Goal: Task Accomplishment & Management: Manage account settings

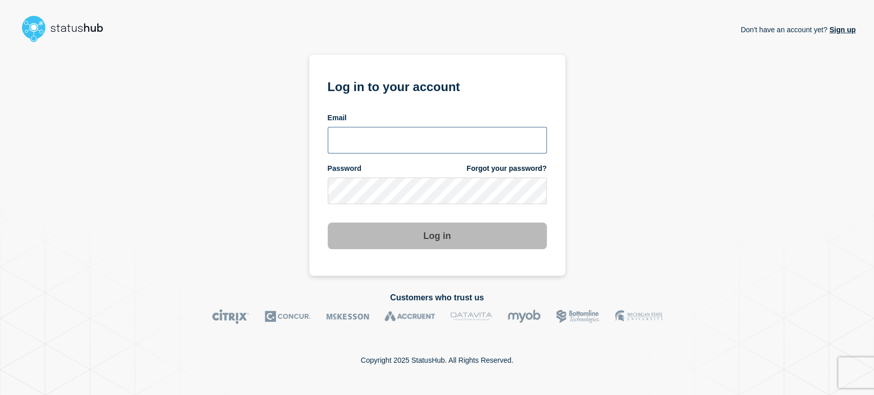
click at [370, 143] on input "email input" at bounding box center [437, 140] width 219 height 27
type input "sean.webb@conexon.us"
click at [328, 223] on button "Log in" at bounding box center [437, 236] width 219 height 27
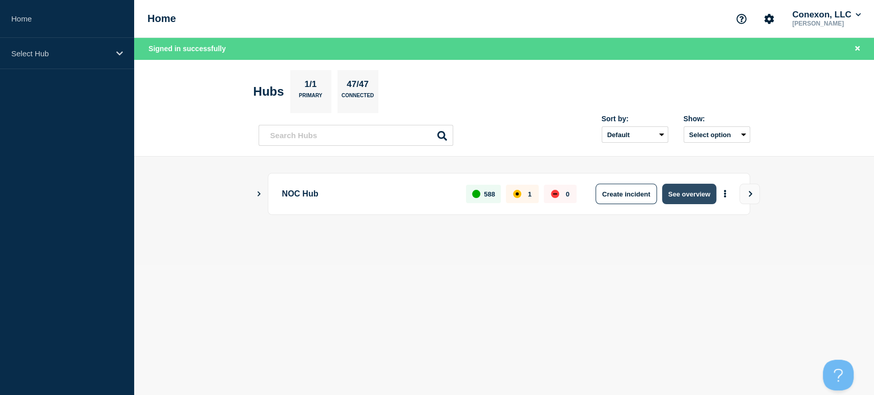
click at [697, 201] on button "See overview" at bounding box center [689, 194] width 54 height 20
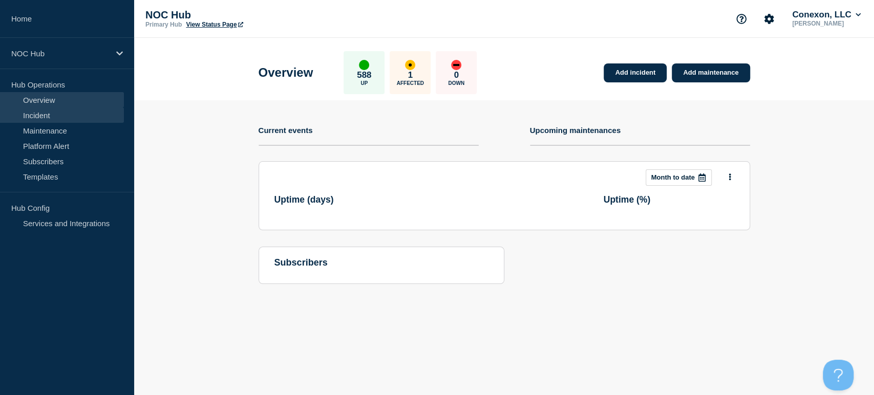
click at [76, 113] on link "Incident" at bounding box center [62, 115] width 124 height 15
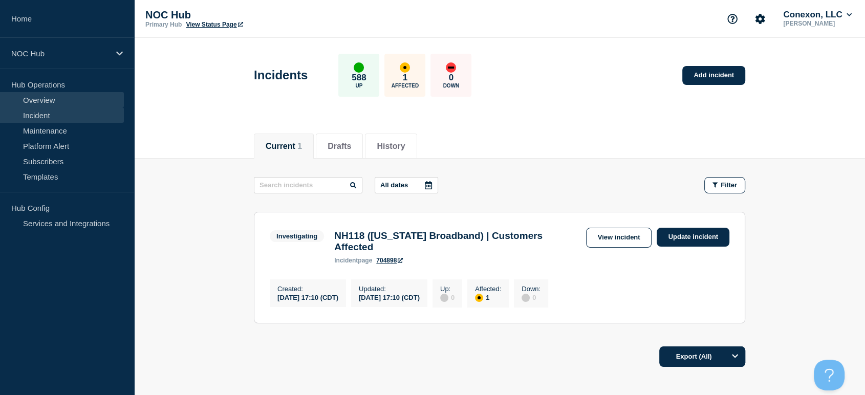
click at [30, 103] on link "Overview" at bounding box center [62, 99] width 124 height 15
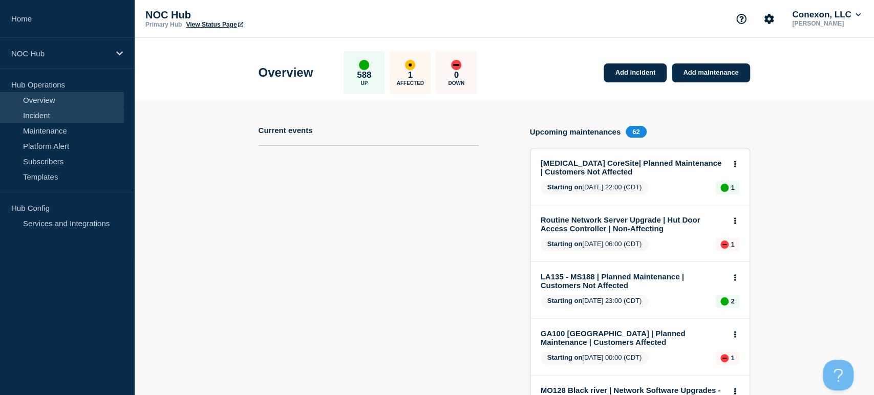
click at [34, 117] on link "Incident" at bounding box center [62, 115] width 124 height 15
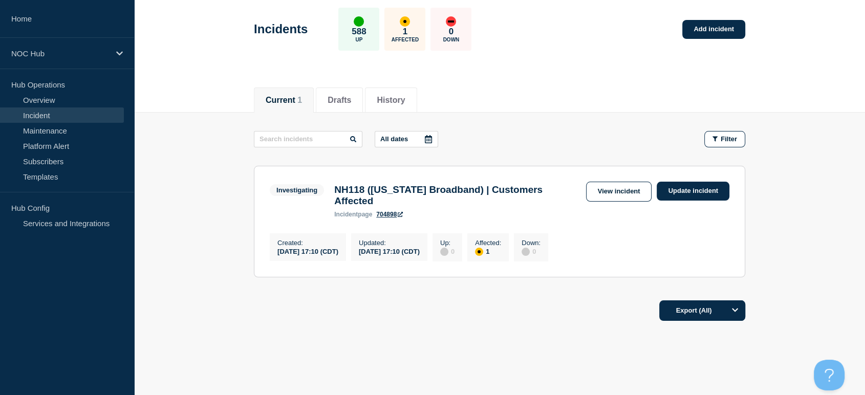
scroll to position [70, 0]
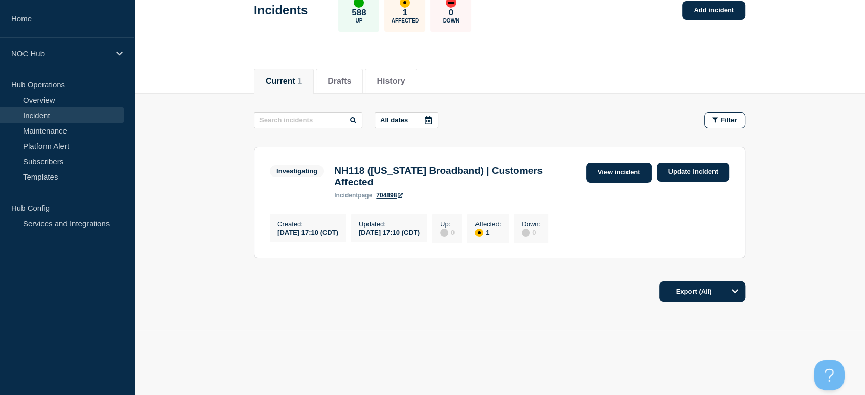
click at [610, 166] on link "View incident" at bounding box center [619, 173] width 66 height 20
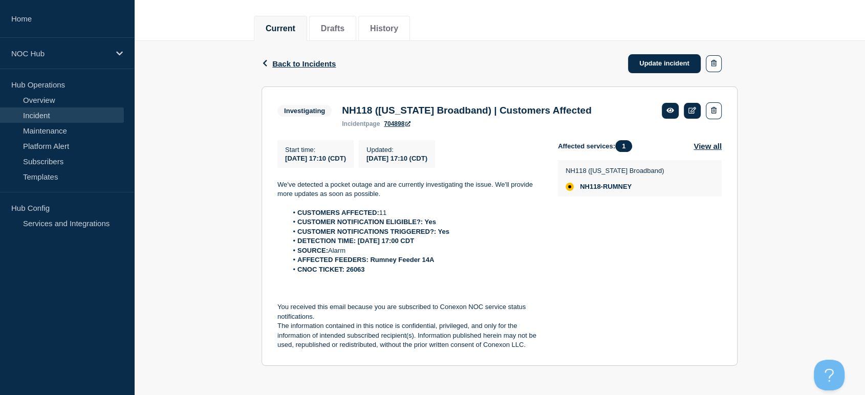
scroll to position [123, 0]
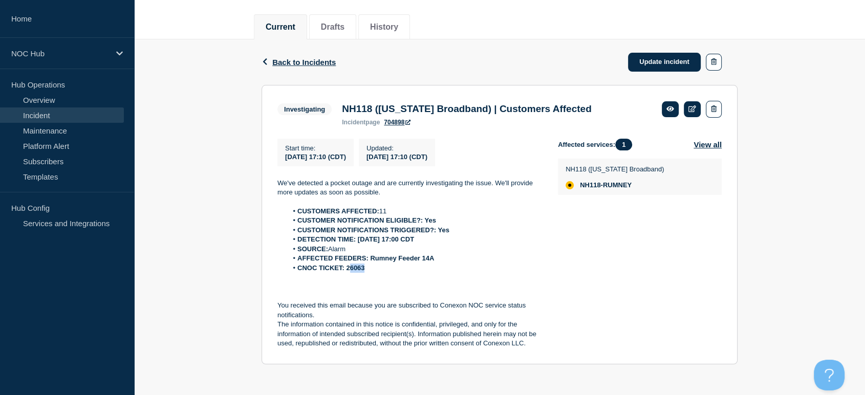
drag, startPoint x: 366, startPoint y: 270, endPoint x: 348, endPoint y: 270, distance: 17.9
click at [348, 270] on li "CNOC TICKET: 26063" at bounding box center [415, 268] width 255 height 9
click at [360, 272] on strong "CNOC TICKET: 26063" at bounding box center [331, 268] width 67 height 8
drag, startPoint x: 365, startPoint y: 270, endPoint x: 348, endPoint y: 271, distance: 16.9
click at [348, 271] on strong "CNOC TICKET: 26063" at bounding box center [331, 268] width 67 height 8
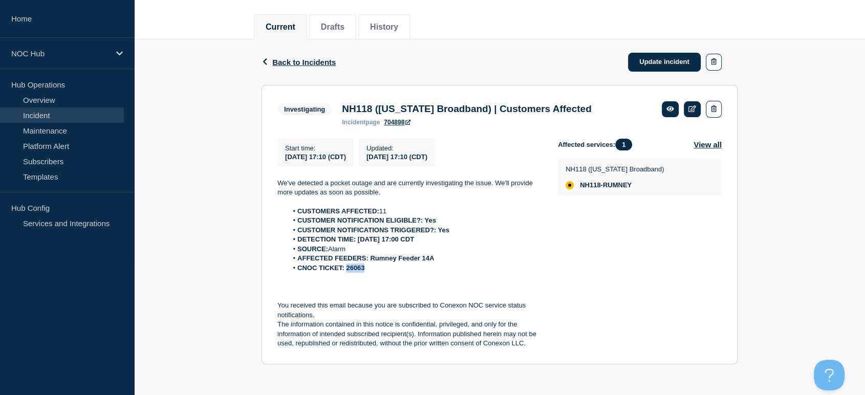
copy strong "26063"
drag, startPoint x: 449, startPoint y: 269, endPoint x: 440, endPoint y: 276, distance: 11.0
click at [440, 276] on div "We've detected a pocket outage and are currently investigating the issue. We'll…" at bounding box center [410, 264] width 264 height 170
click at [440, 276] on p at bounding box center [410, 277] width 264 height 9
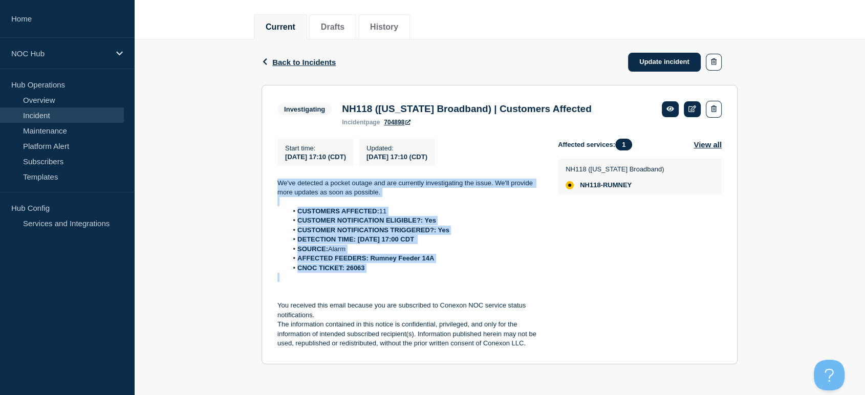
drag, startPoint x: 438, startPoint y: 277, endPoint x: 264, endPoint y: 180, distance: 199.7
click at [264, 180] on section "Investigating NH118 ([US_STATE] Broadband) | Customers Affected incident page 7…" at bounding box center [500, 225] width 476 height 280
copy div "We've detected a pocket outage and are currently investigating the issue. We'll…"
click at [669, 65] on link "Update incident" at bounding box center [664, 62] width 73 height 19
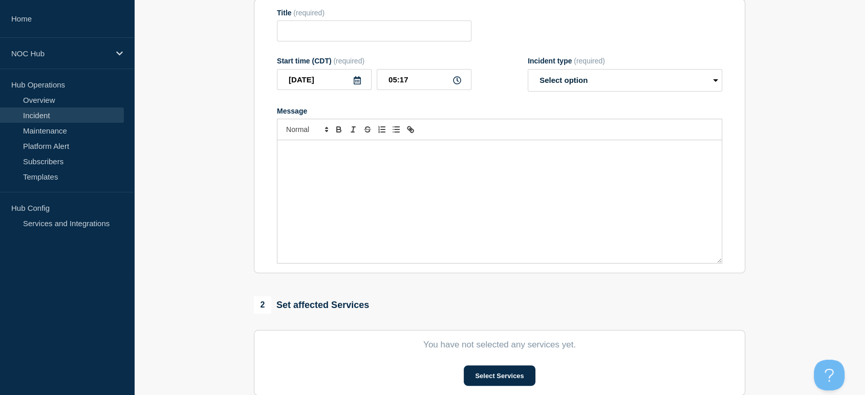
type input "NH118 ([US_STATE] Broadband) | Customers Affected"
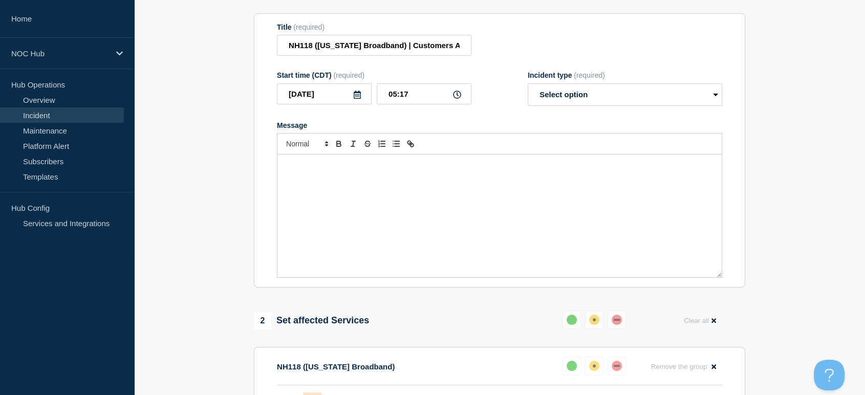
drag, startPoint x: 312, startPoint y: 202, endPoint x: 329, endPoint y: 187, distance: 22.9
click at [312, 202] on div "Message" at bounding box center [500, 216] width 445 height 123
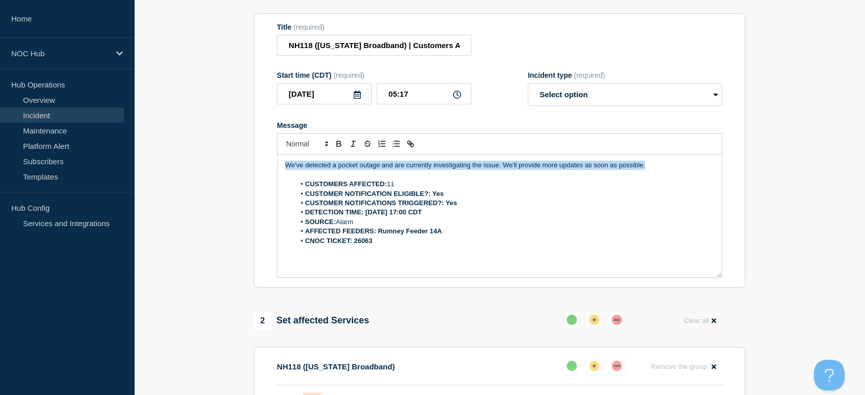
drag, startPoint x: 672, startPoint y: 164, endPoint x: 156, endPoint y: 154, distance: 516.8
click at [156, 154] on section "1 Provide details Title (required) NH118 ([US_STATE] Broadband) | Customers Aff…" at bounding box center [499, 341] width 731 height 723
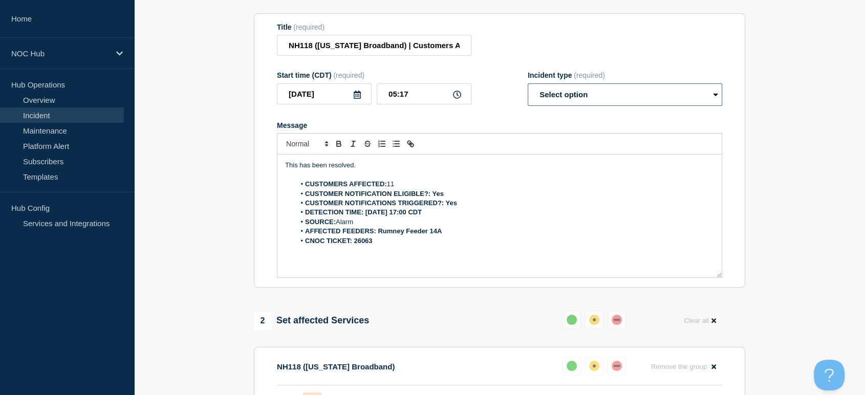
click at [622, 100] on select "Select option Investigating Identified Monitoring Resolved" at bounding box center [625, 94] width 195 height 23
select select "resolved"
click at [528, 89] on select "Select option Investigating Identified Monitoring Resolved" at bounding box center [625, 94] width 195 height 23
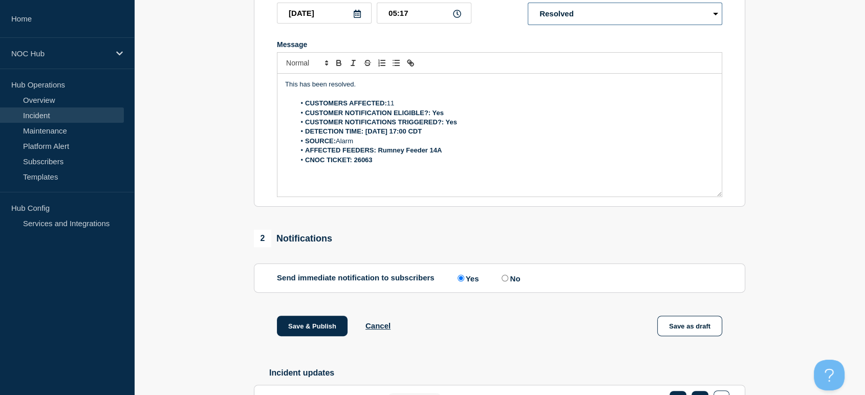
scroll to position [278, 0]
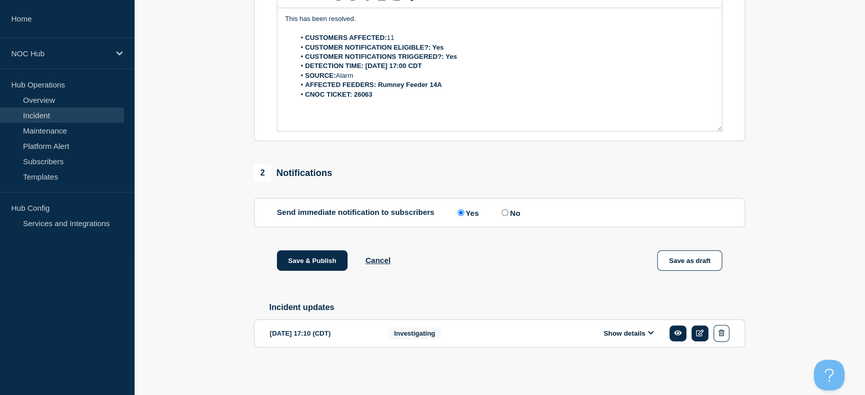
click at [509, 214] on label "No" at bounding box center [509, 213] width 21 height 10
click at [509, 214] on input "No" at bounding box center [505, 212] width 7 height 7
radio input "true"
radio input "false"
click at [316, 264] on button "Save & Publish" at bounding box center [312, 260] width 71 height 20
